Goal: Find specific page/section: Find specific page/section

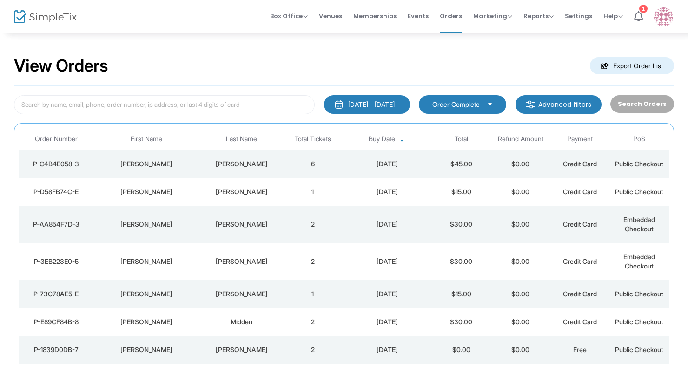
click at [227, 163] on div "[PERSON_NAME]" at bounding box center [241, 163] width 79 height 9
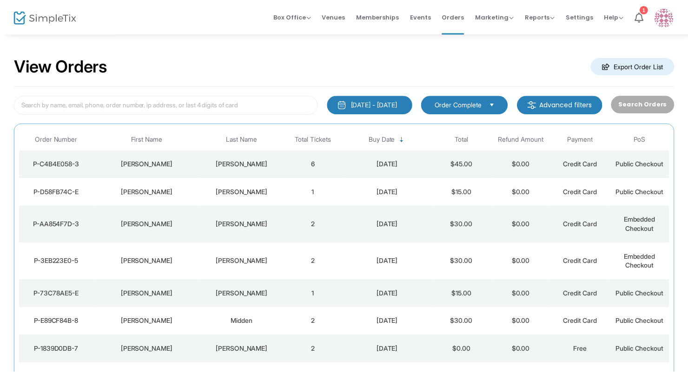
scroll to position [19, 0]
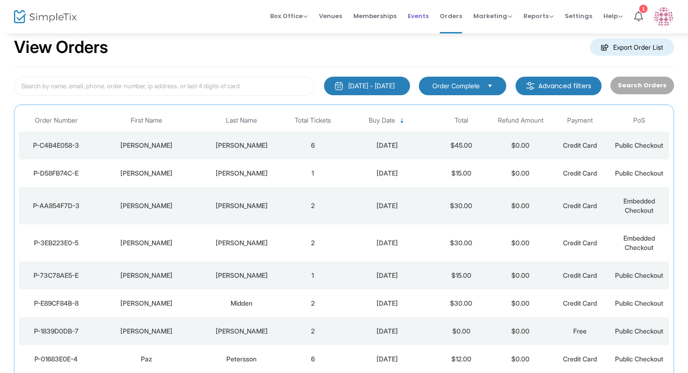
click at [418, 20] on span "Events" at bounding box center [418, 16] width 21 height 24
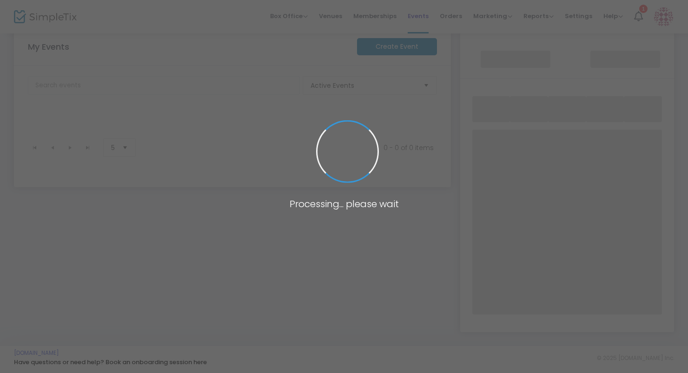
scroll to position [156, 0]
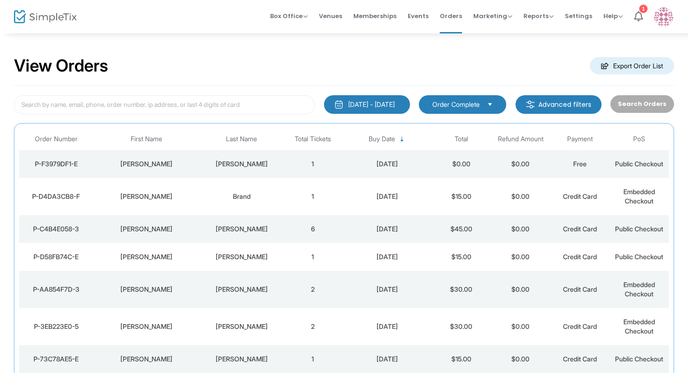
click at [66, 14] on img at bounding box center [45, 16] width 63 height 13
click at [419, 14] on span "Events" at bounding box center [418, 16] width 21 height 24
